Goal: Information Seeking & Learning: Check status

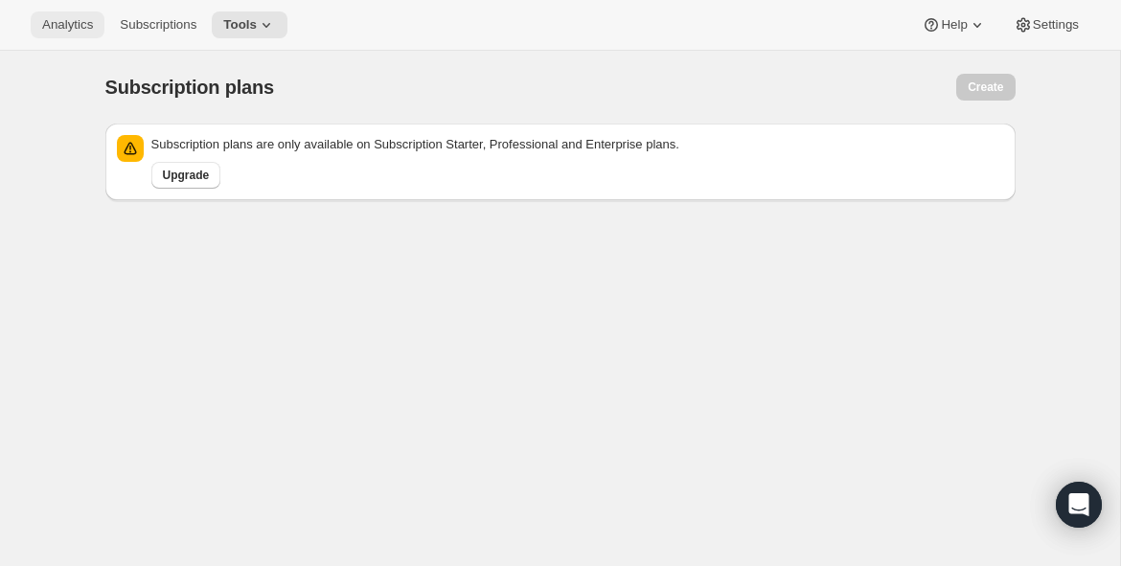
click at [44, 22] on span "Analytics" at bounding box center [67, 24] width 51 height 15
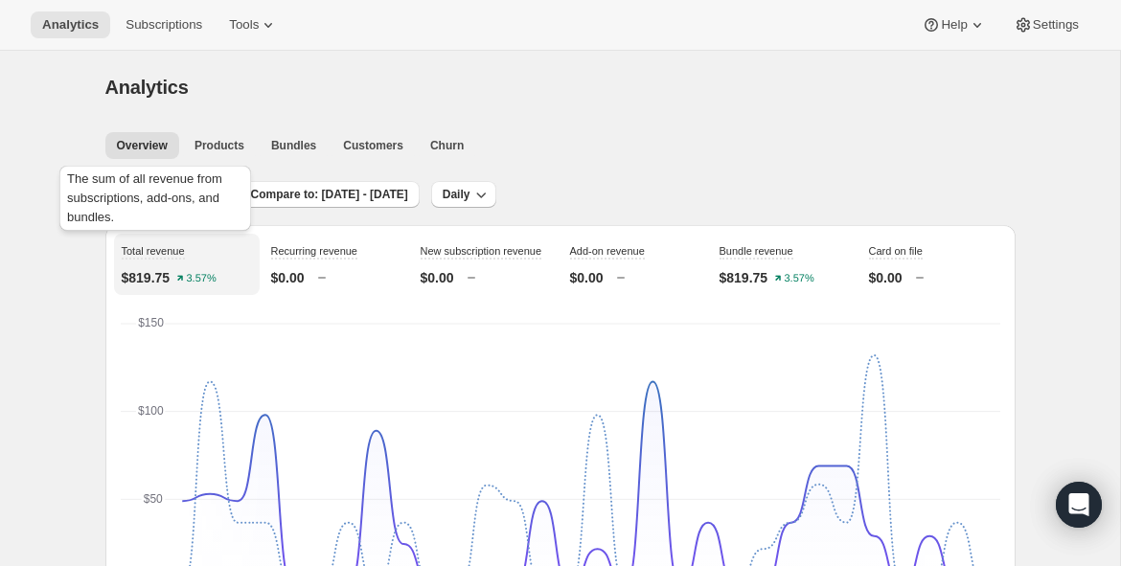
click at [180, 202] on div "The sum of all revenue from subscriptions, add-ons, and bundles." at bounding box center [155, 202] width 199 height 80
click at [168, 186] on button "Last 30 days" at bounding box center [158, 194] width 107 height 27
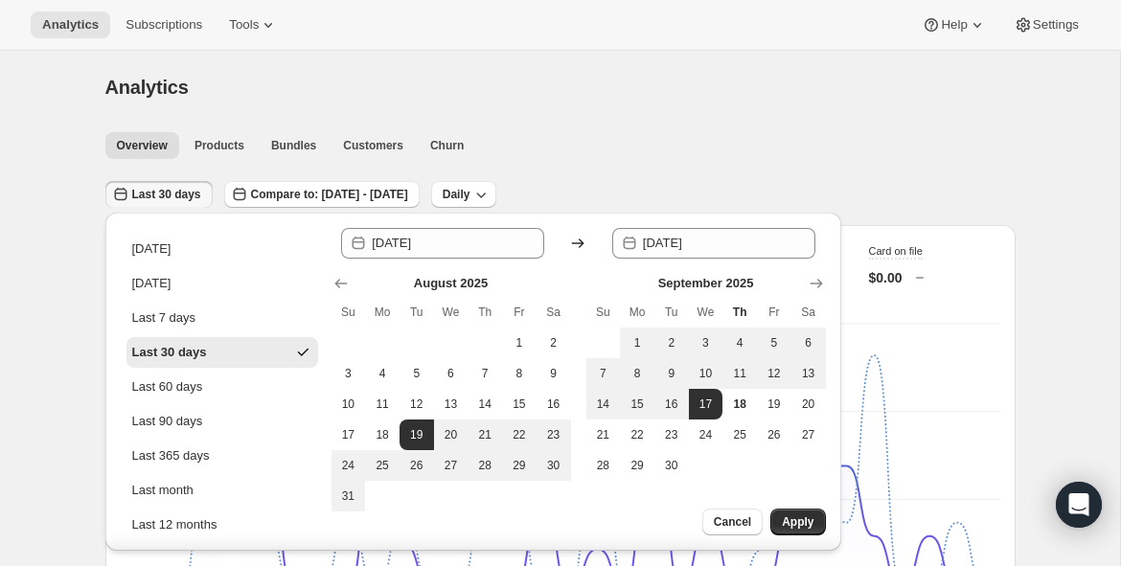
scroll to position [114, 0]
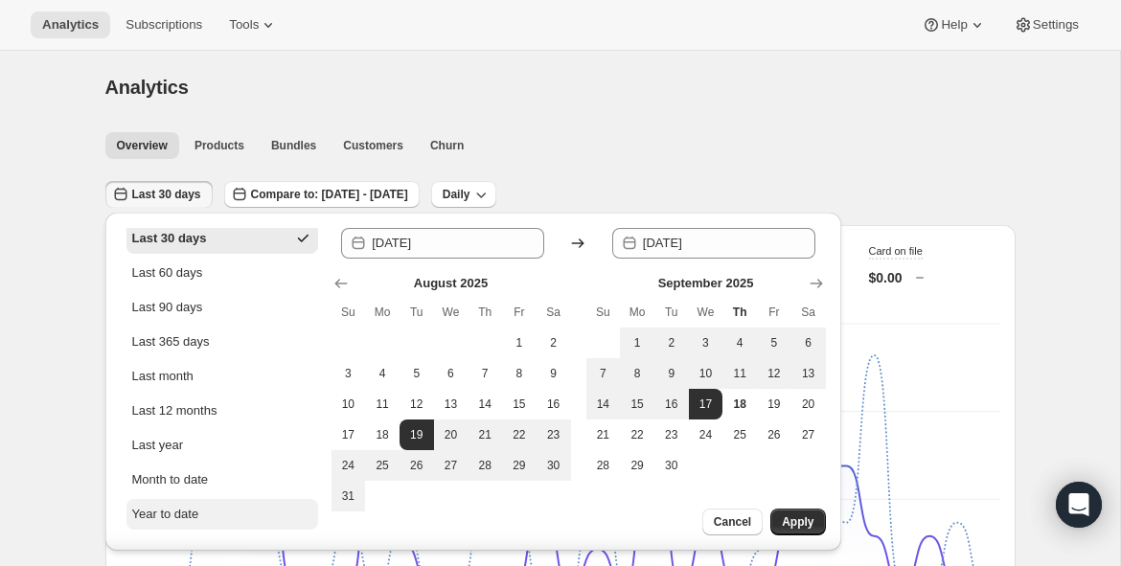
click at [176, 524] on button "Year to date" at bounding box center [222, 514] width 192 height 31
type input "[DATE]"
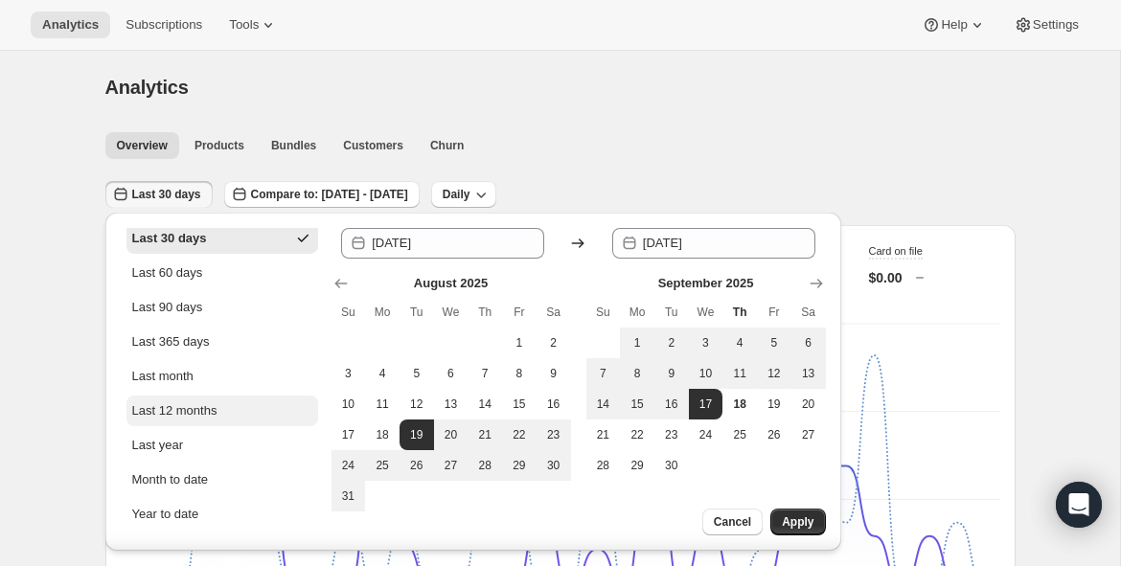
scroll to position [0, 0]
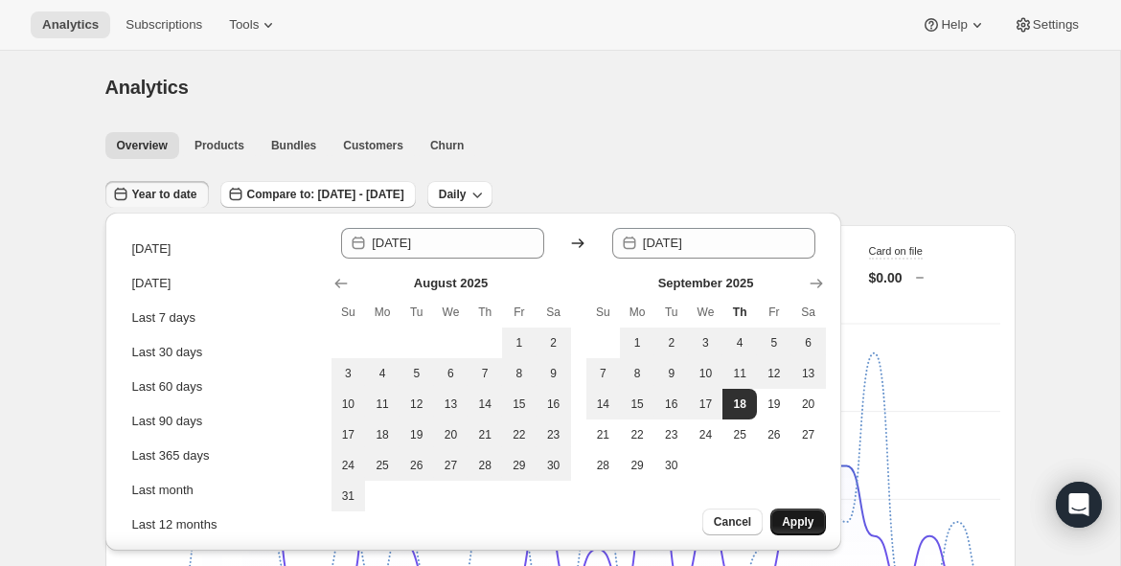
click at [787, 522] on span "Apply" at bounding box center [798, 521] width 32 height 15
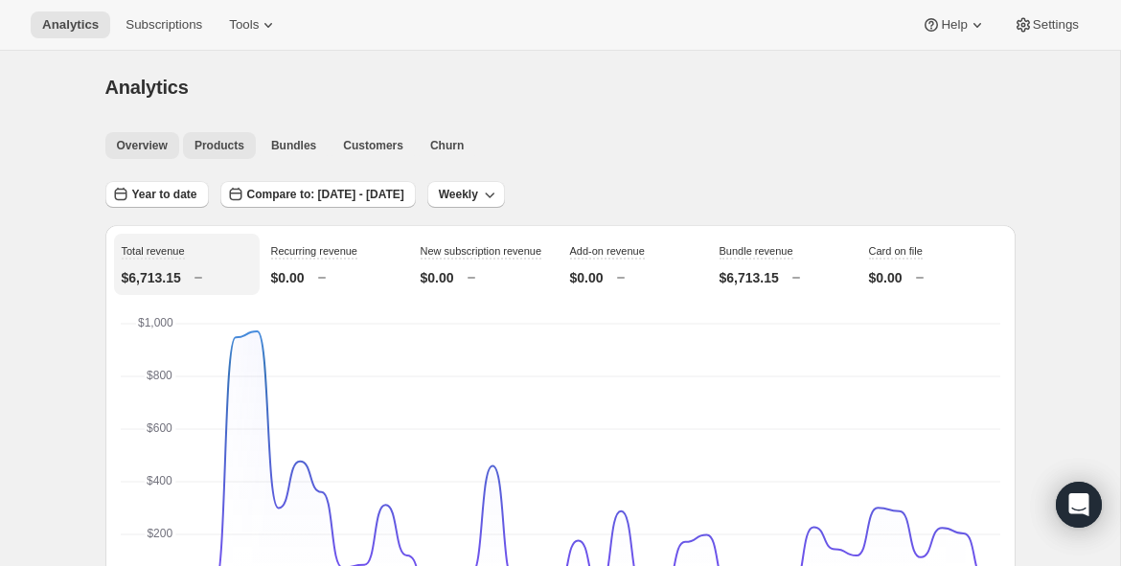
click at [226, 136] on button "Products" at bounding box center [219, 145] width 73 height 27
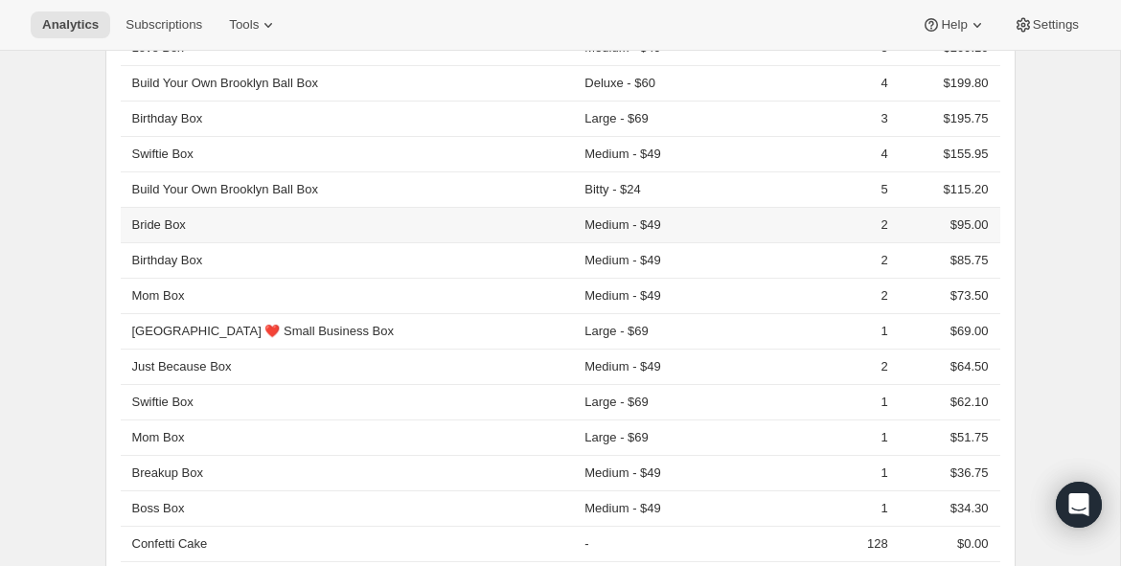
scroll to position [919, 0]
